Goal: Task Accomplishment & Management: Manage account settings

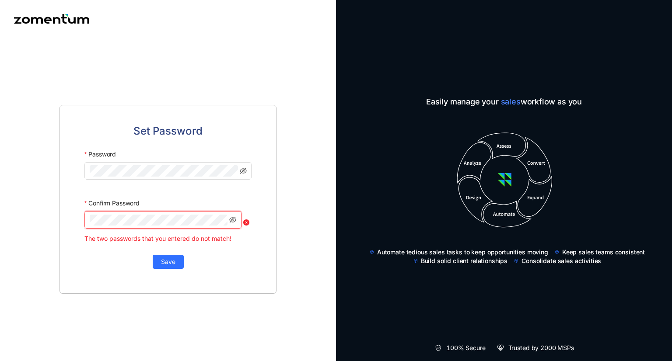
click at [246, 221] on div at bounding box center [167, 222] width 167 height 23
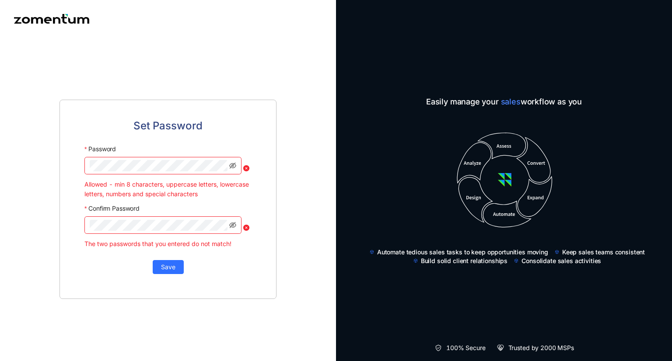
click at [187, 128] on span "Set Password" at bounding box center [167, 126] width 69 height 17
click at [236, 165] on span at bounding box center [162, 166] width 157 height 18
click at [231, 165] on icon "eye-invisible" at bounding box center [232, 165] width 7 height 7
click at [231, 165] on icon "eye" at bounding box center [232, 165] width 7 height 7
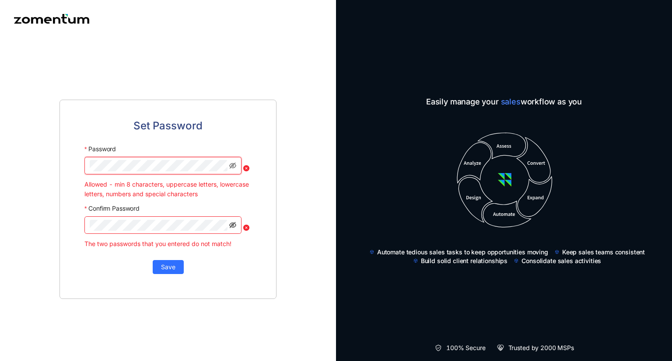
click at [231, 227] on icon "eye-invisible" at bounding box center [232, 225] width 7 height 6
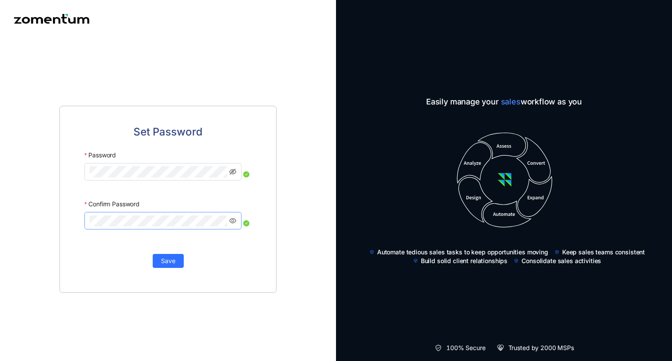
click at [160, 151] on div "Password" at bounding box center [167, 155] width 167 height 16
click at [180, 260] on button "Save" at bounding box center [168, 261] width 31 height 14
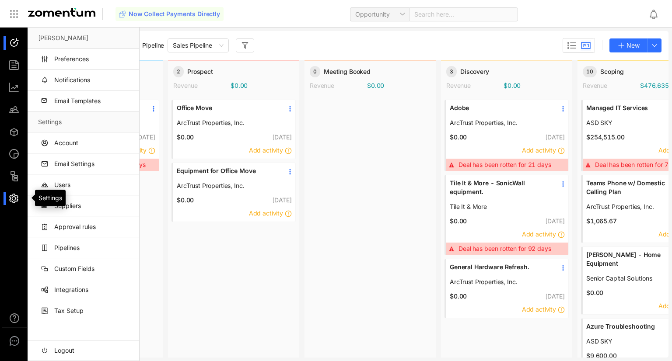
click at [18, 199] on div at bounding box center [18, 199] width 19 height 14
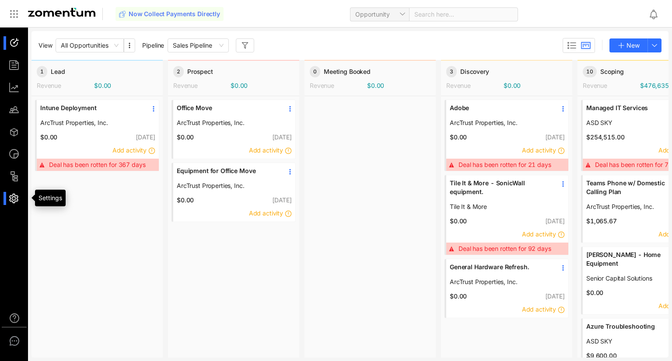
click at [18, 199] on div at bounding box center [18, 199] width 19 height 14
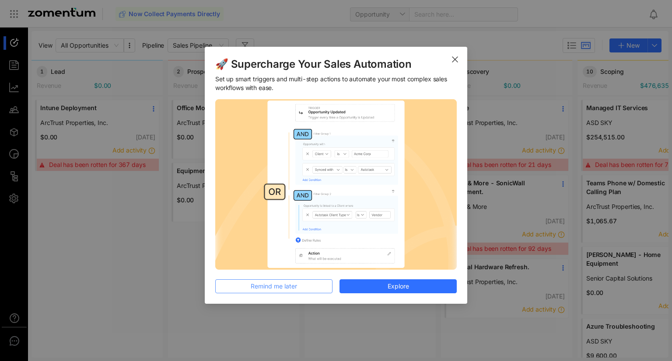
click at [312, 288] on button "Remind me later" at bounding box center [273, 287] width 117 height 14
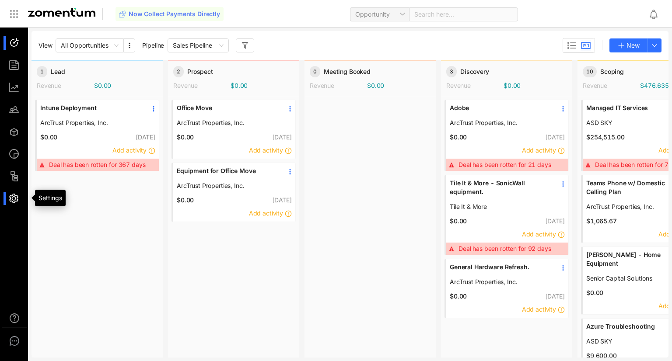
click at [18, 202] on div at bounding box center [18, 199] width 19 height 14
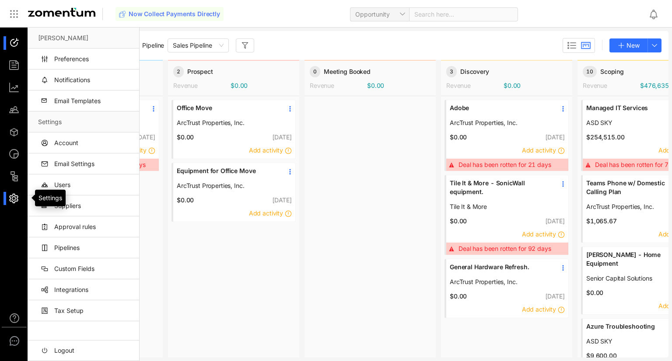
click at [18, 202] on div at bounding box center [18, 199] width 19 height 14
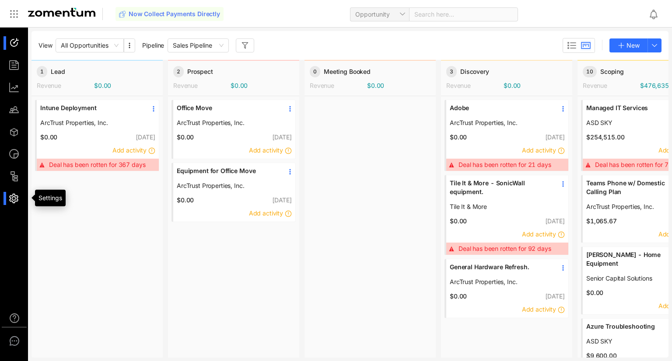
click at [18, 202] on div at bounding box center [18, 199] width 19 height 14
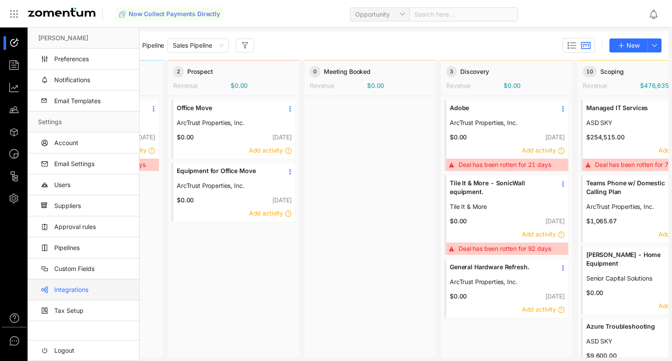
click at [81, 290] on link "Integrations" at bounding box center [85, 290] width 94 height 21
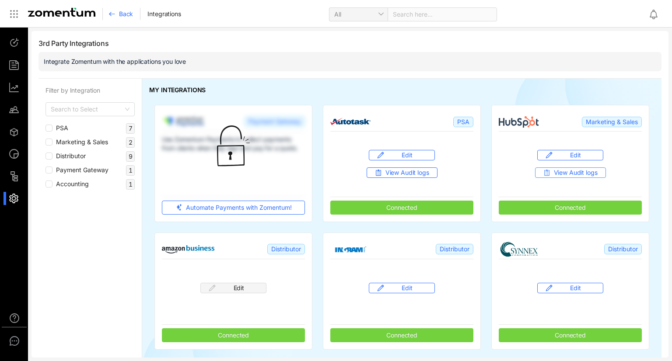
click at [571, 172] on span "View Audit logs" at bounding box center [576, 172] width 44 height 9
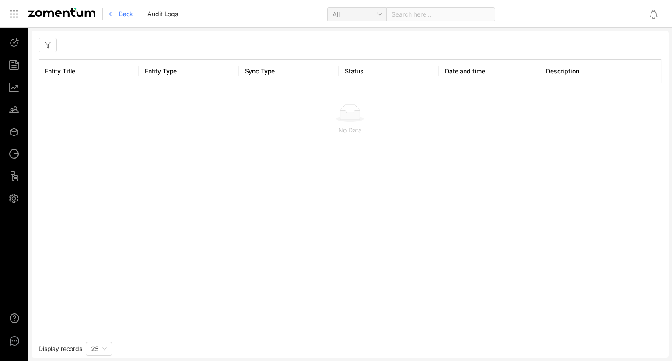
click at [51, 43] on button "button" at bounding box center [48, 45] width 18 height 14
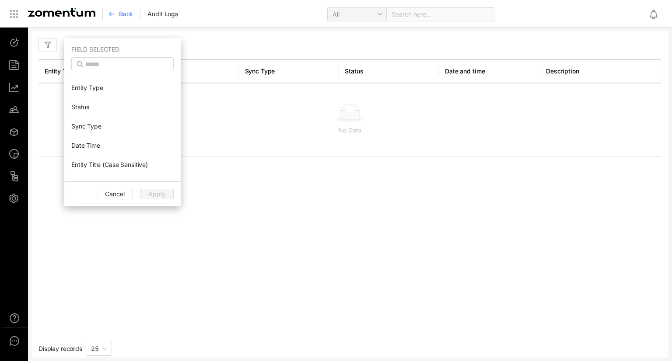
click at [51, 43] on button "button" at bounding box center [48, 45] width 18 height 14
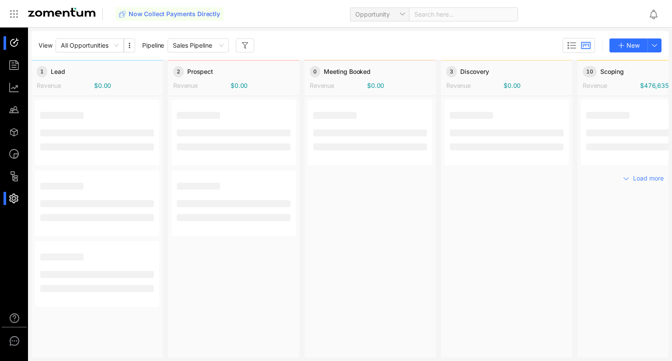
click at [14, 198] on div at bounding box center [18, 199] width 19 height 14
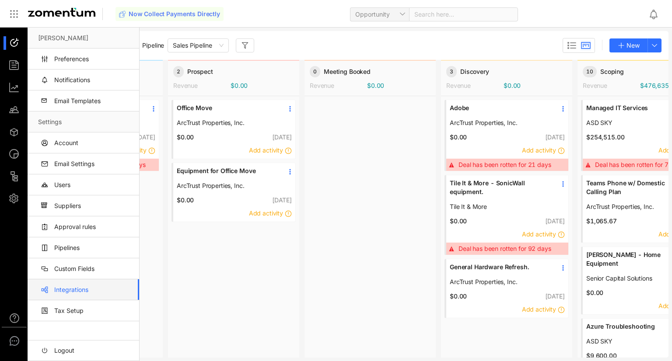
click at [69, 289] on link "Integrations" at bounding box center [85, 290] width 94 height 21
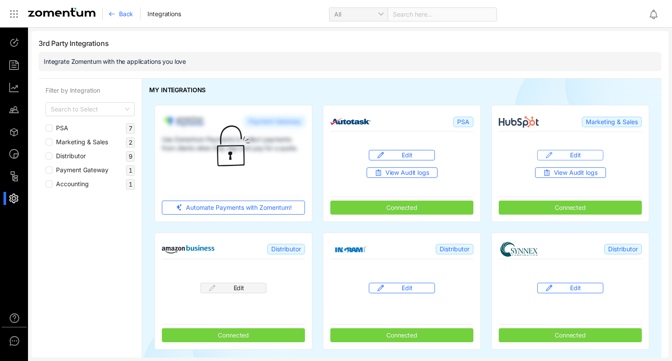
click at [570, 153] on span "Edit" at bounding box center [575, 155] width 11 height 9
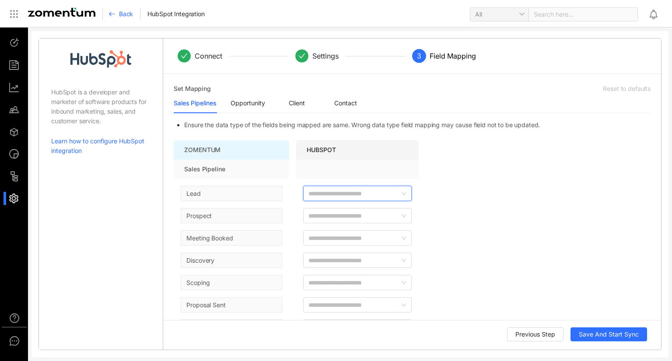
click at [389, 192] on span at bounding box center [357, 193] width 109 height 9
click at [323, 213] on span "PIPELINE" at bounding box center [323, 210] width 26 height 7
click at [404, 191] on icon "down" at bounding box center [403, 193] width 5 height 5
click at [404, 172] on span at bounding box center [357, 169] width 123 height 19
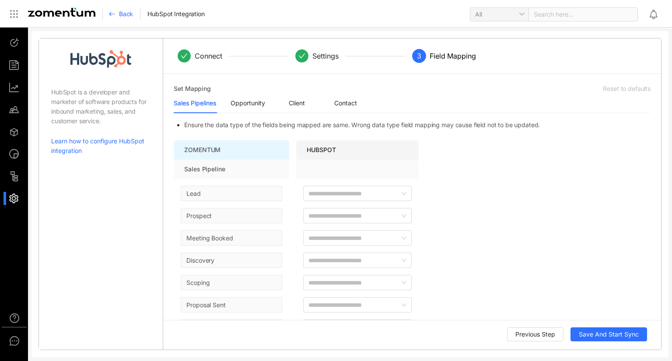
click at [404, 172] on span at bounding box center [357, 169] width 123 height 19
click at [240, 102] on div "Opportunity" at bounding box center [248, 103] width 35 height 10
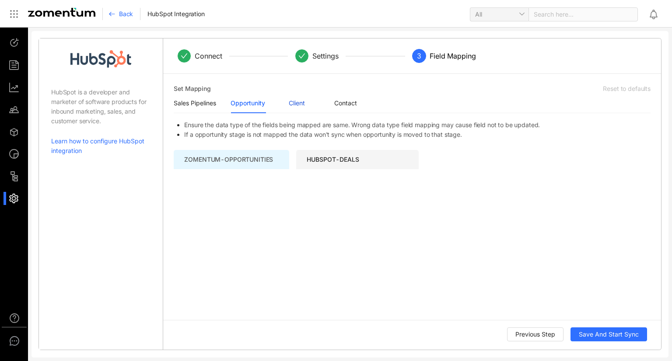
click at [300, 102] on div "Client" at bounding box center [297, 103] width 16 height 10
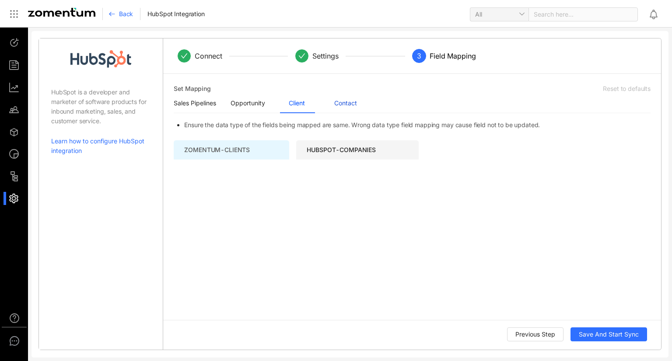
click at [341, 101] on div "Contact" at bounding box center [345, 103] width 23 height 10
click at [201, 100] on div "Sales Pipelines" at bounding box center [195, 103] width 42 height 10
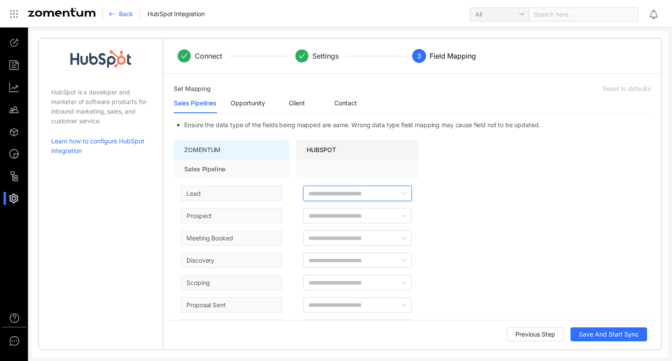
click at [374, 193] on span at bounding box center [357, 193] width 109 height 9
click at [324, 209] on span "PIPELINE" at bounding box center [323, 210] width 26 height 7
click at [324, 236] on ul "PIPELINE" at bounding box center [340, 241] width 74 height 79
click at [438, 191] on div "Sales Pipeline Lead Prospect Meeting Booked Discovery Scoping Proposal Sent Fol…" at bounding box center [412, 270] width 477 height 220
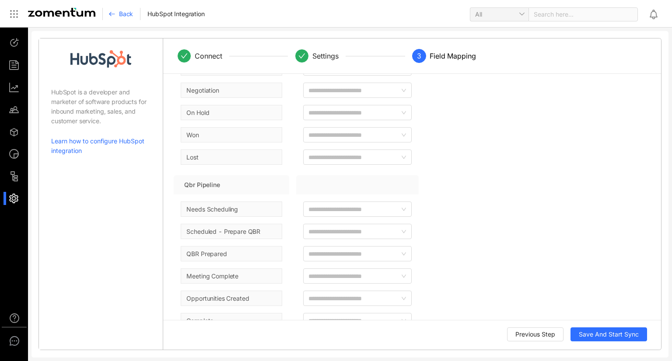
scroll to position [569, 0]
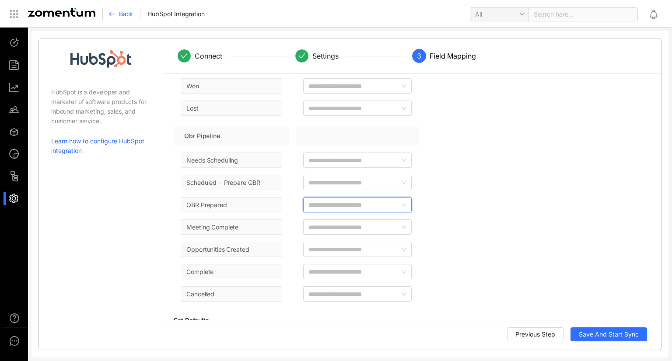
click at [345, 201] on span at bounding box center [357, 205] width 109 height 9
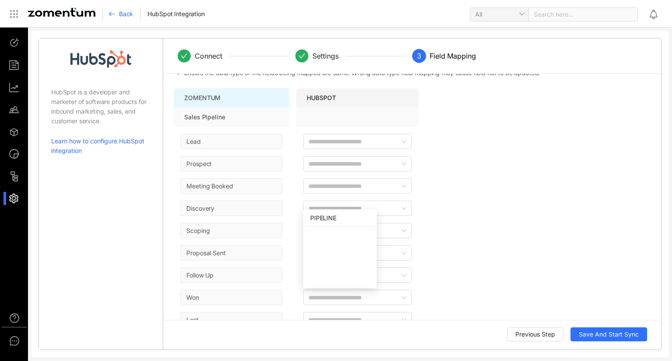
scroll to position [44, 0]
